Goal: Information Seeking & Learning: Learn about a topic

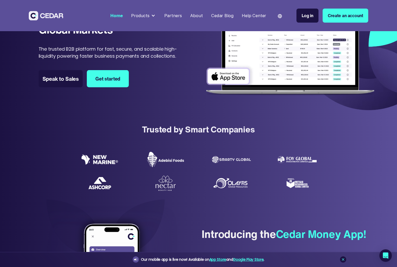
scroll to position [377, 0]
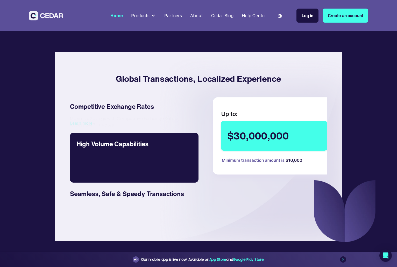
click at [130, 176] on div "With up to $30,000,000 daily limit, enjoy limitless transactions at your finger…" at bounding box center [134, 165] width 116 height 21
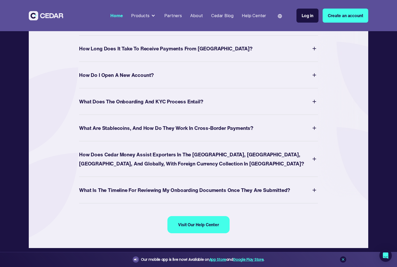
scroll to position [1921, 0]
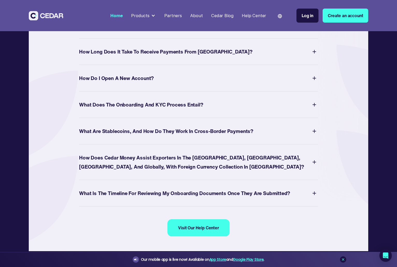
click at [172, 91] on div "How Do I Open a New Account? To open a new account, simply register here, or do…" at bounding box center [198, 78] width 239 height 26
click at [168, 84] on div "How Do I Open a New Account?" at bounding box center [198, 77] width 239 height 11
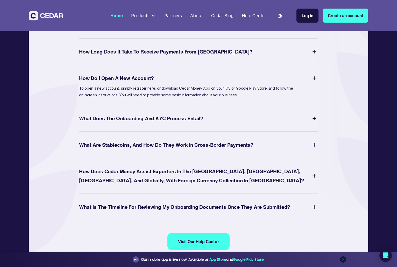
click at [168, 84] on div "How Do I Open a New Account?" at bounding box center [198, 77] width 239 height 11
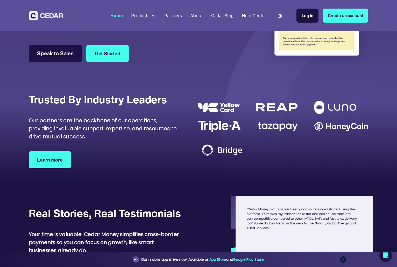
scroll to position [1423, 0]
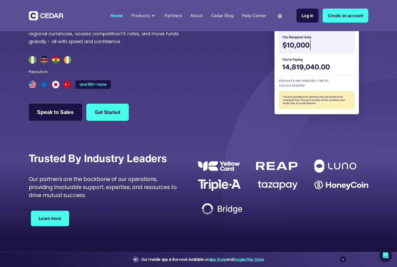
click at [33, 226] on link "Learn more" at bounding box center [50, 218] width 38 height 15
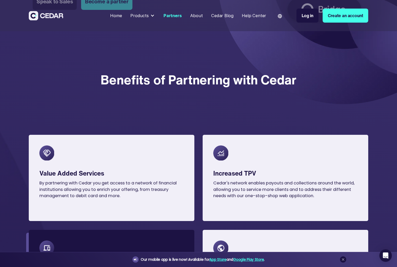
scroll to position [205, 0]
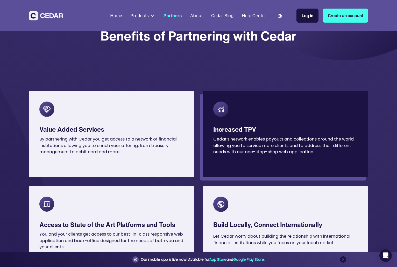
click at [212, 126] on div "Increased TPV Cedar's network enables payouts and collections around the world,…" at bounding box center [286, 134] width 166 height 86
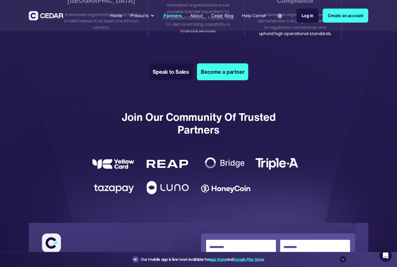
scroll to position [716, 0]
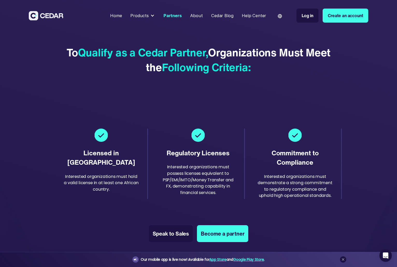
click at [144, 16] on div "Products" at bounding box center [139, 15] width 18 height 6
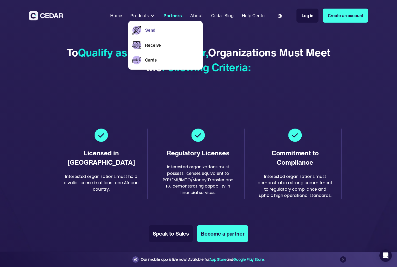
click at [152, 30] on link "Send" at bounding box center [171, 30] width 53 height 6
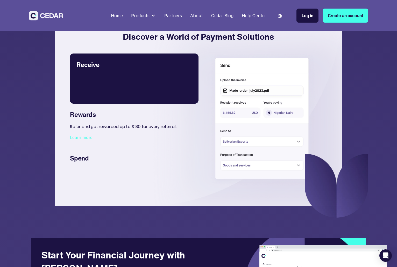
scroll to position [1030, 0]
